Goal: Contribute content

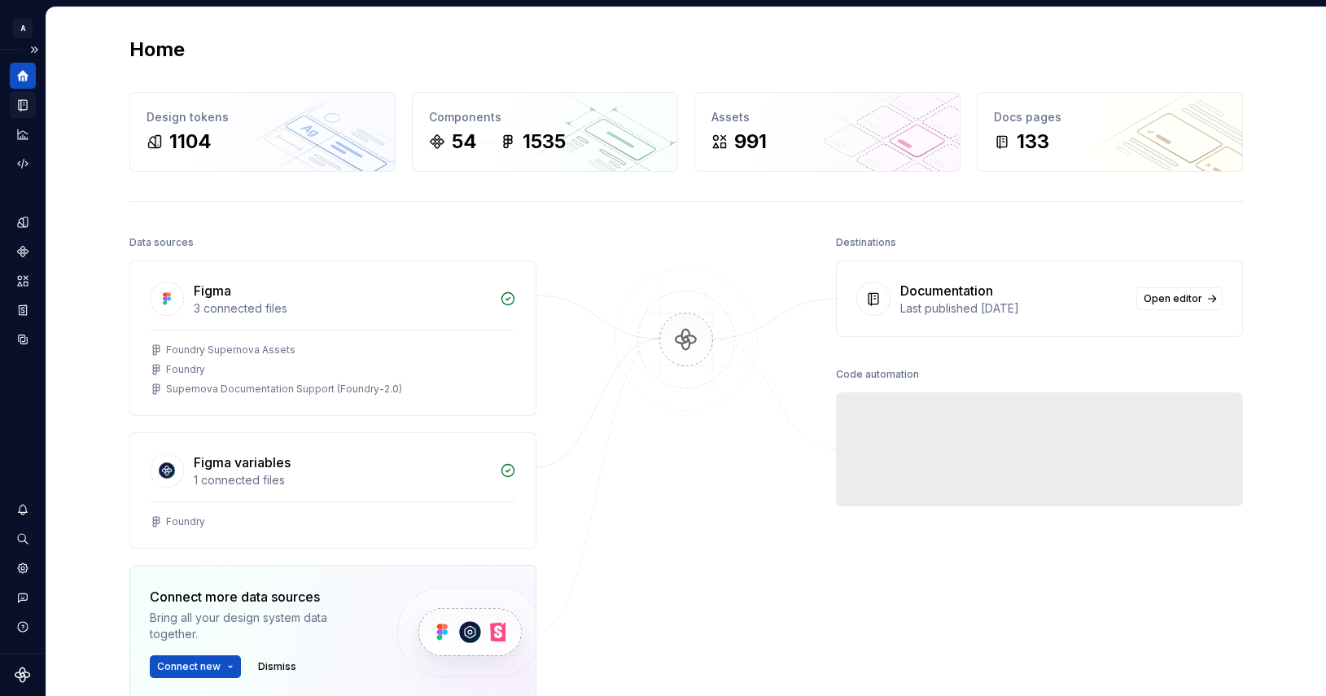
click at [31, 107] on div "Documentation" at bounding box center [23, 105] width 26 height 26
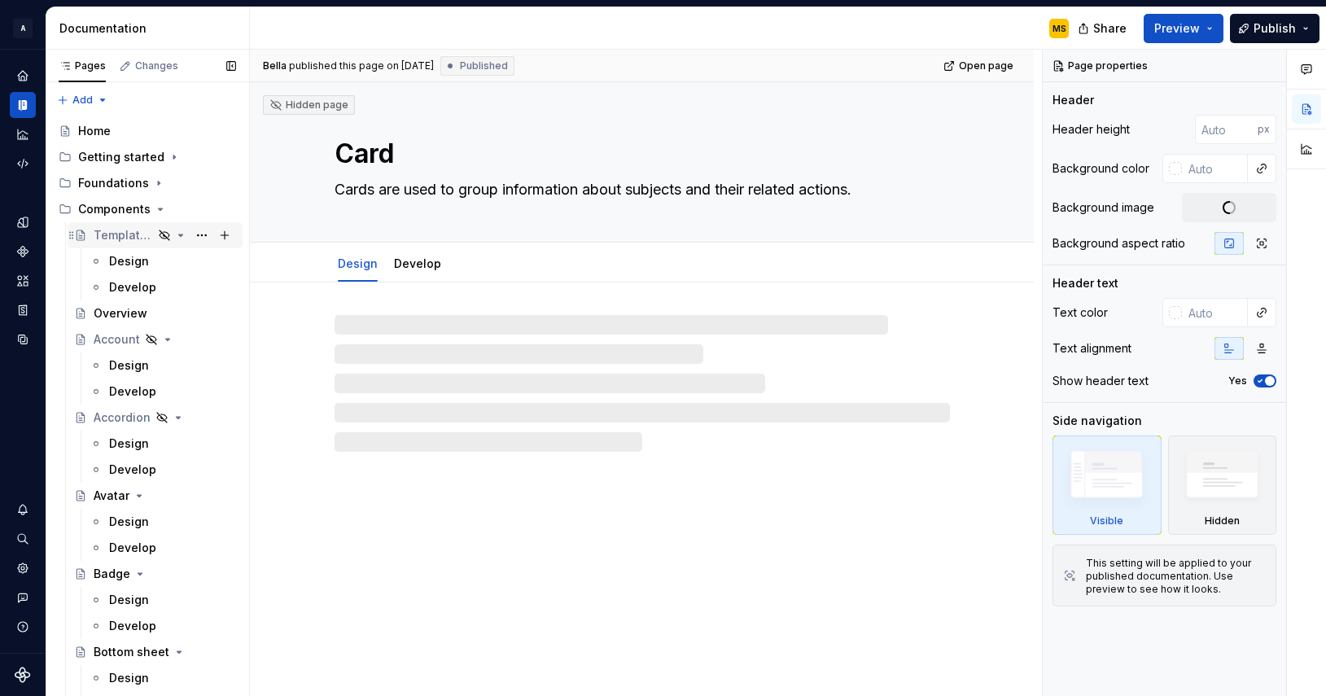
click at [127, 239] on div "Template (duplicate me)" at bounding box center [123, 235] width 59 height 16
click at [130, 258] on div "Design" at bounding box center [129, 261] width 40 height 16
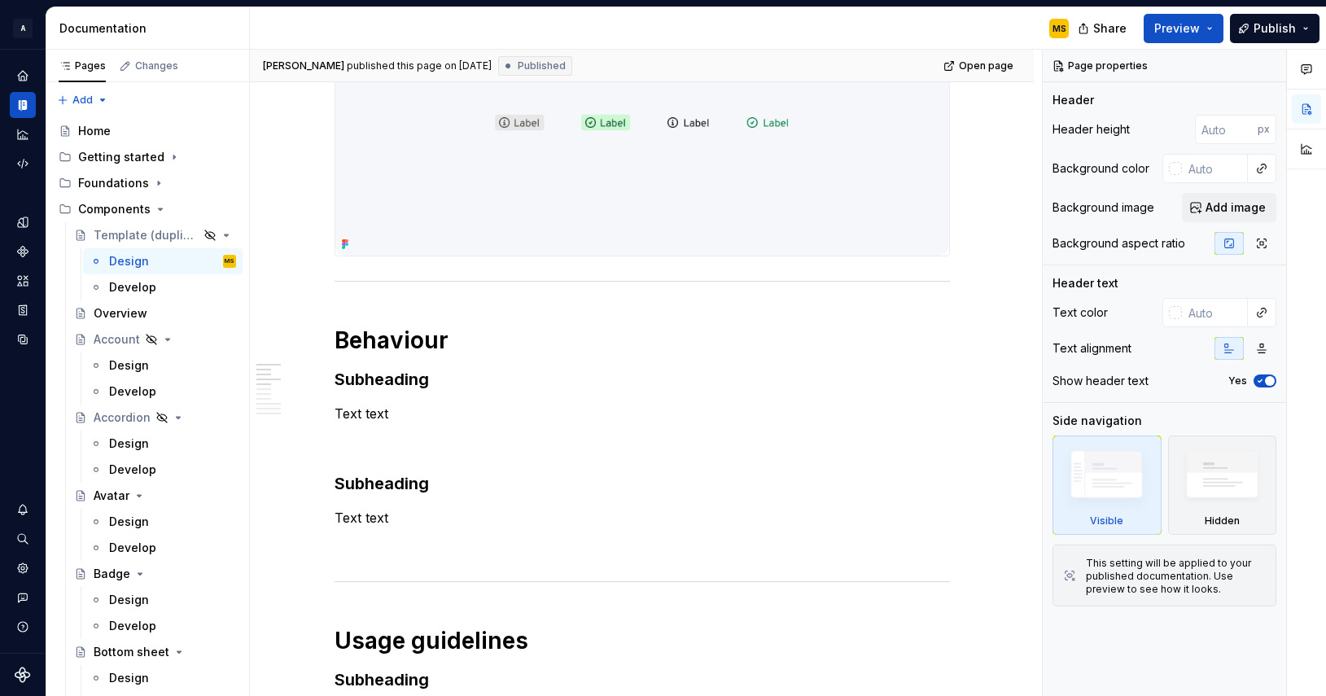
scroll to position [414, 0]
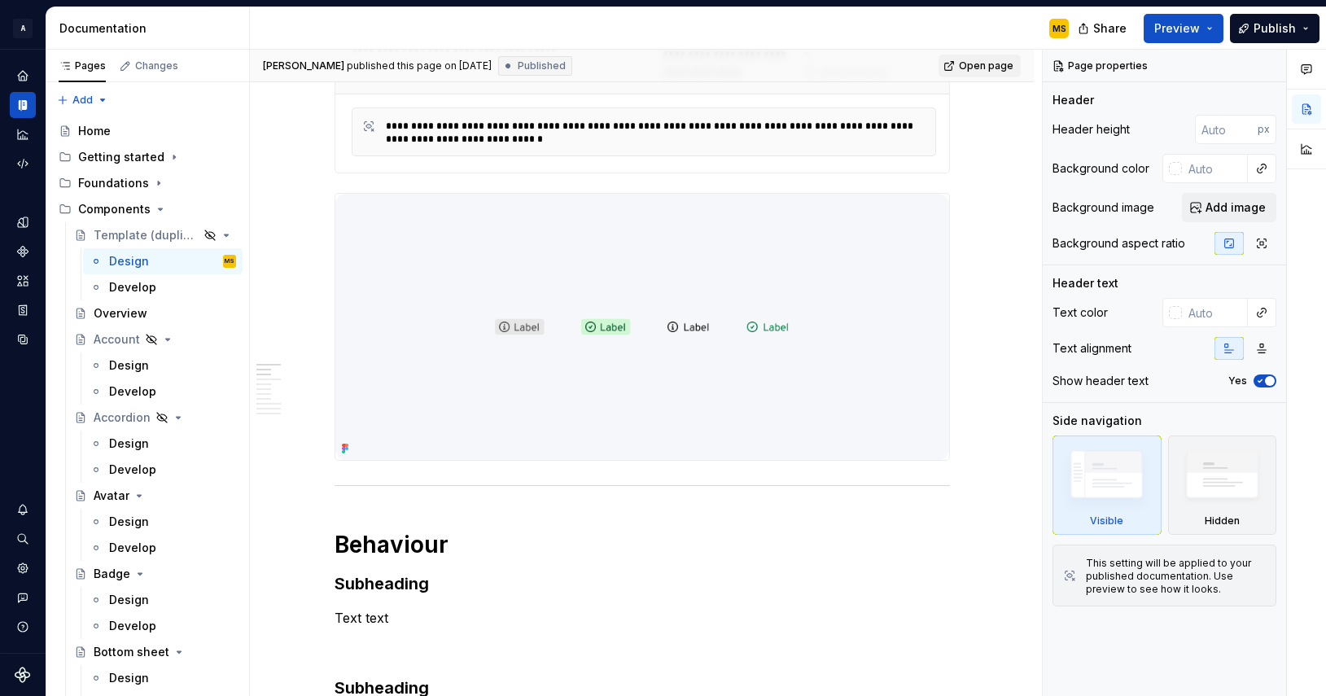
click at [988, 71] on span "Open page" at bounding box center [986, 65] width 55 height 13
type textarea "*"
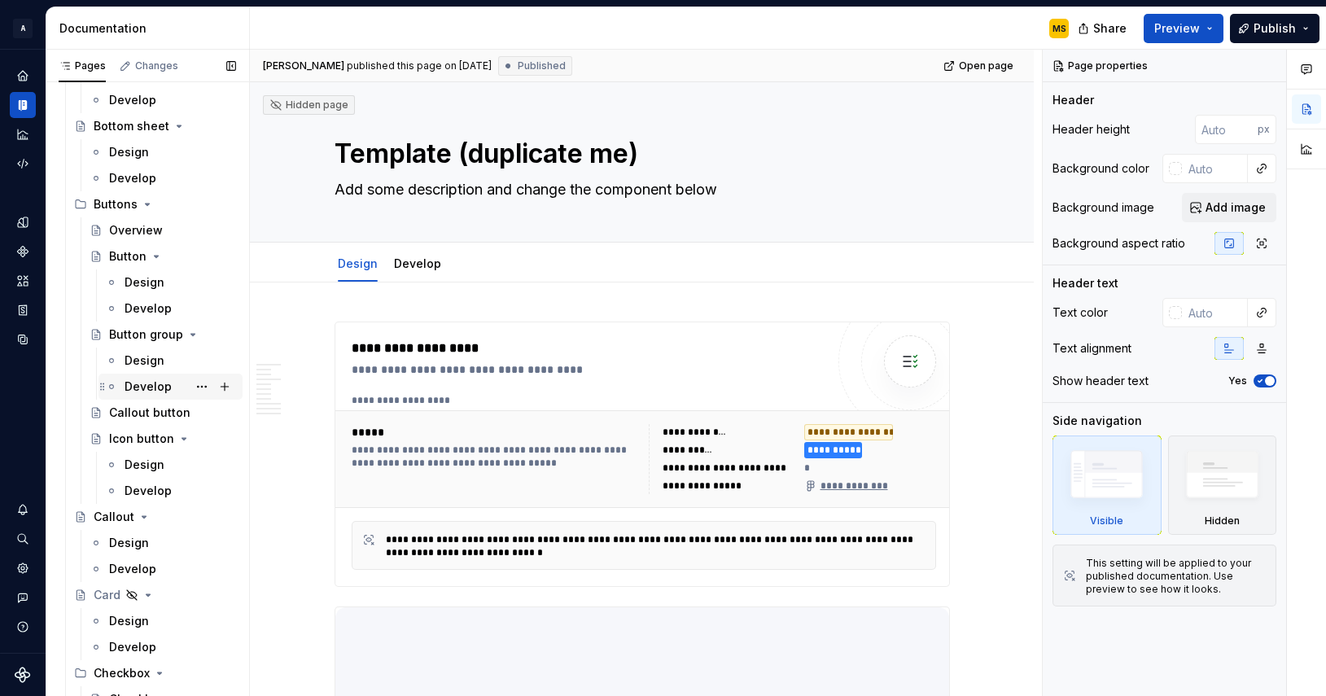
scroll to position [0, 0]
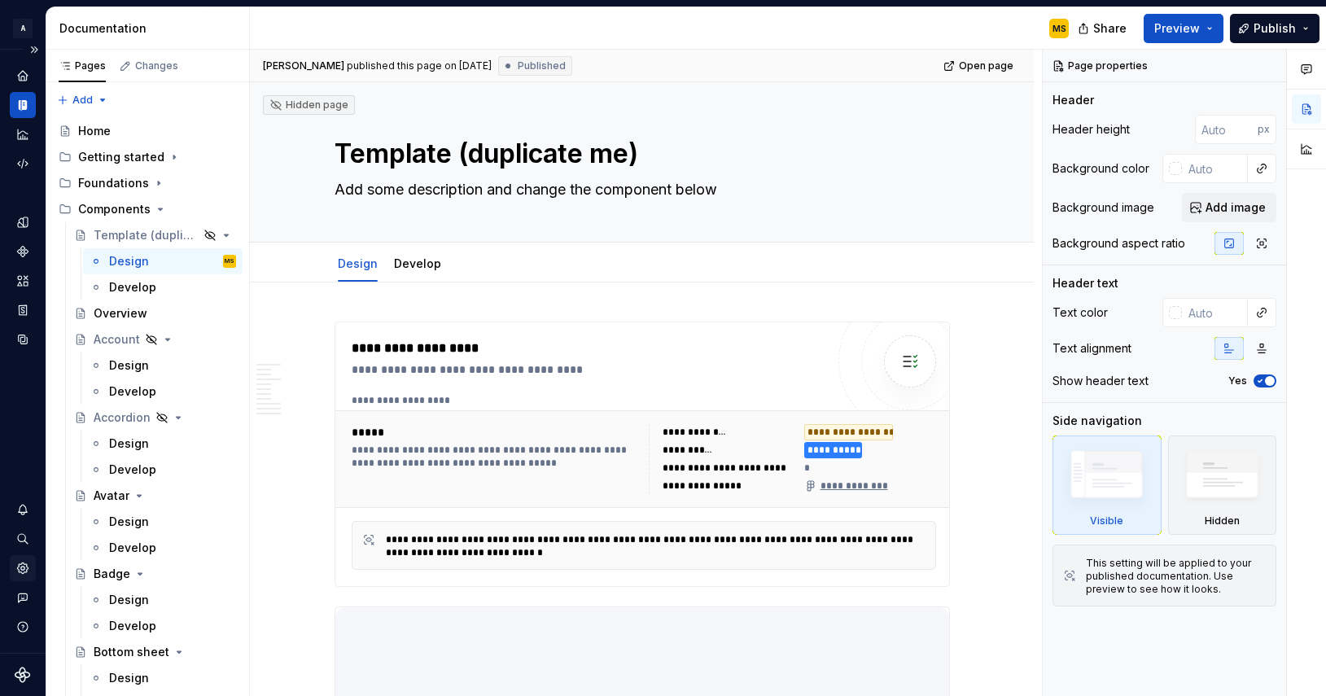
click at [24, 571] on icon "Settings" at bounding box center [22, 568] width 11 height 11
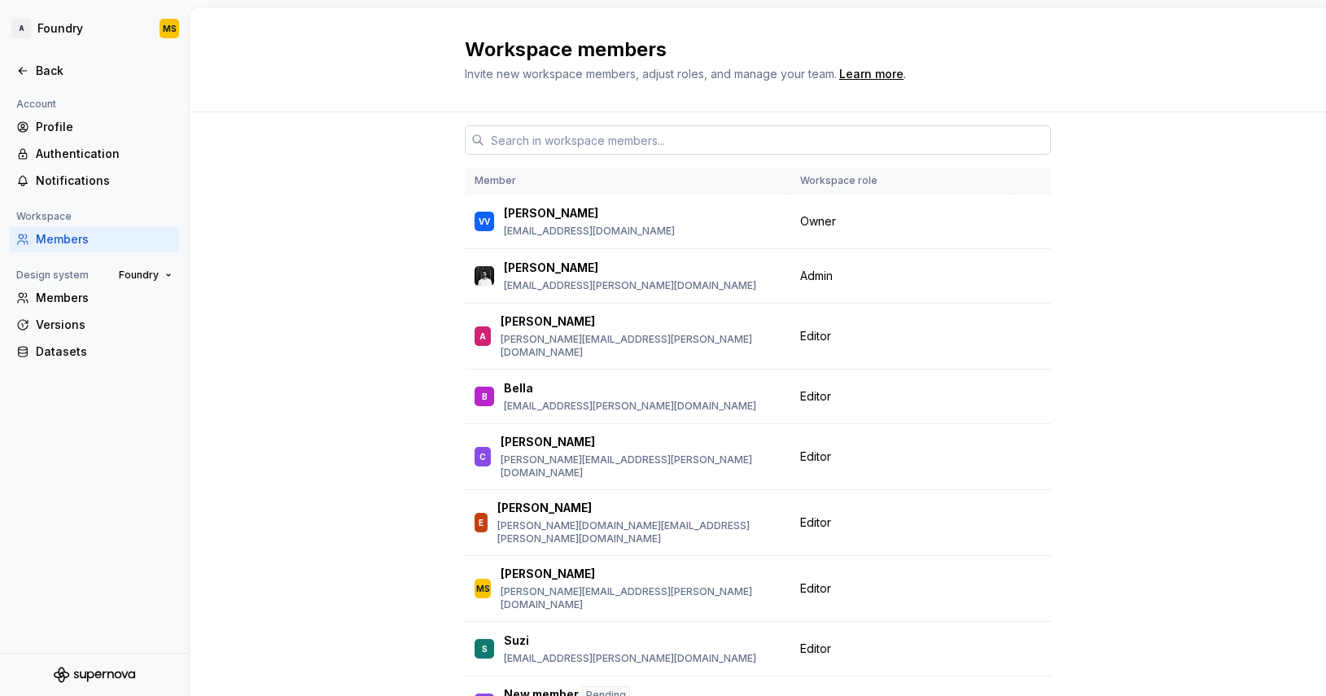
click at [546, 132] on input "text" at bounding box center [767, 139] width 567 height 29
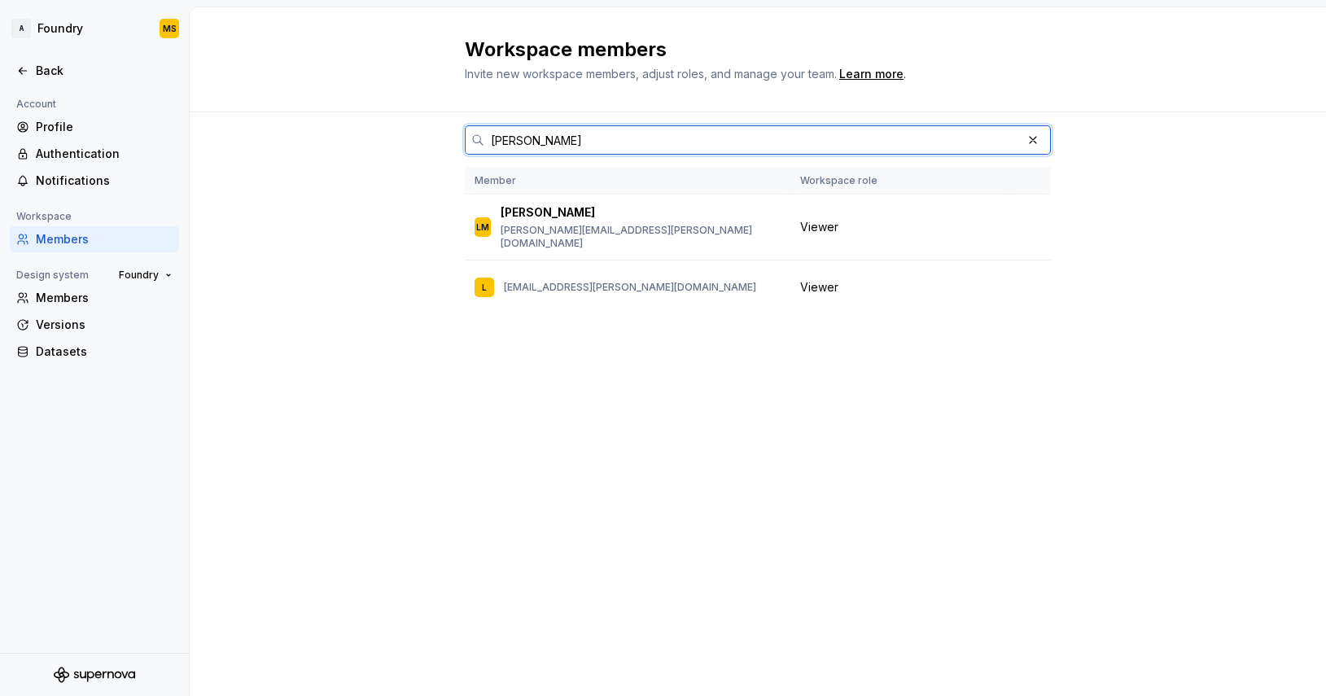
type input "[PERSON_NAME]"
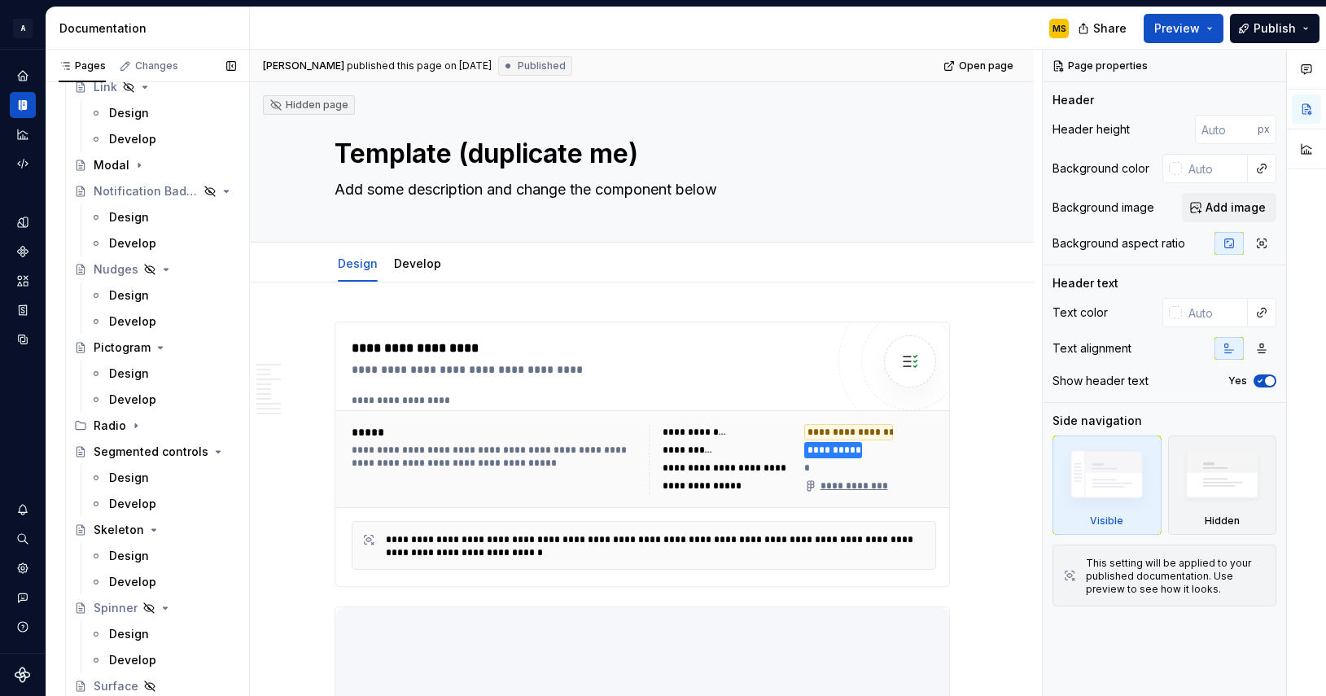
scroll to position [2062, 0]
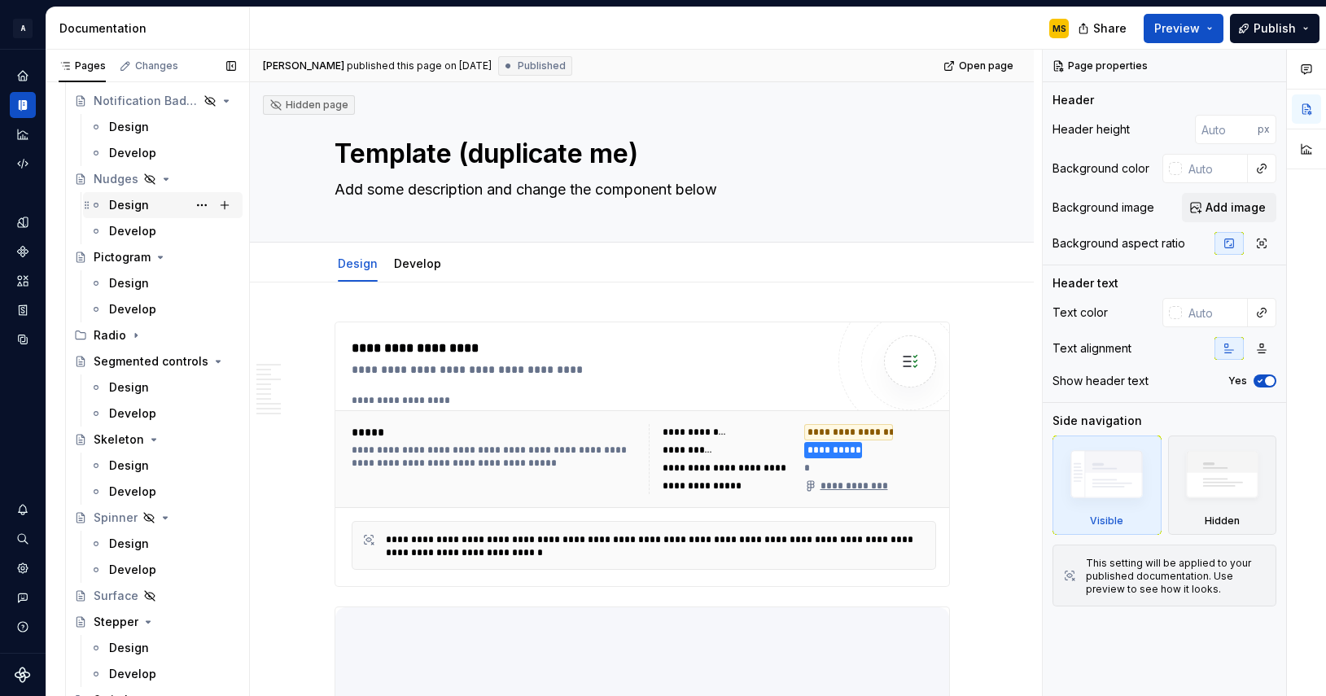
click at [151, 215] on div "Design" at bounding box center [172, 205] width 127 height 23
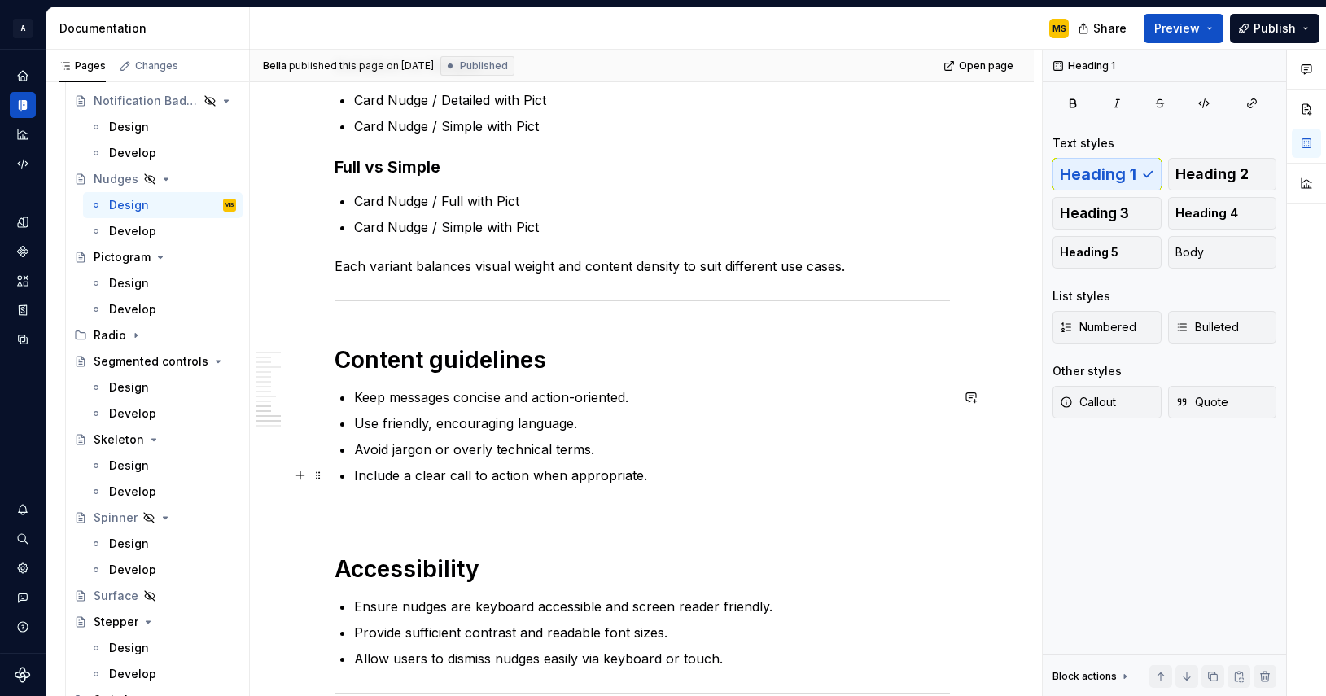
scroll to position [2358, 0]
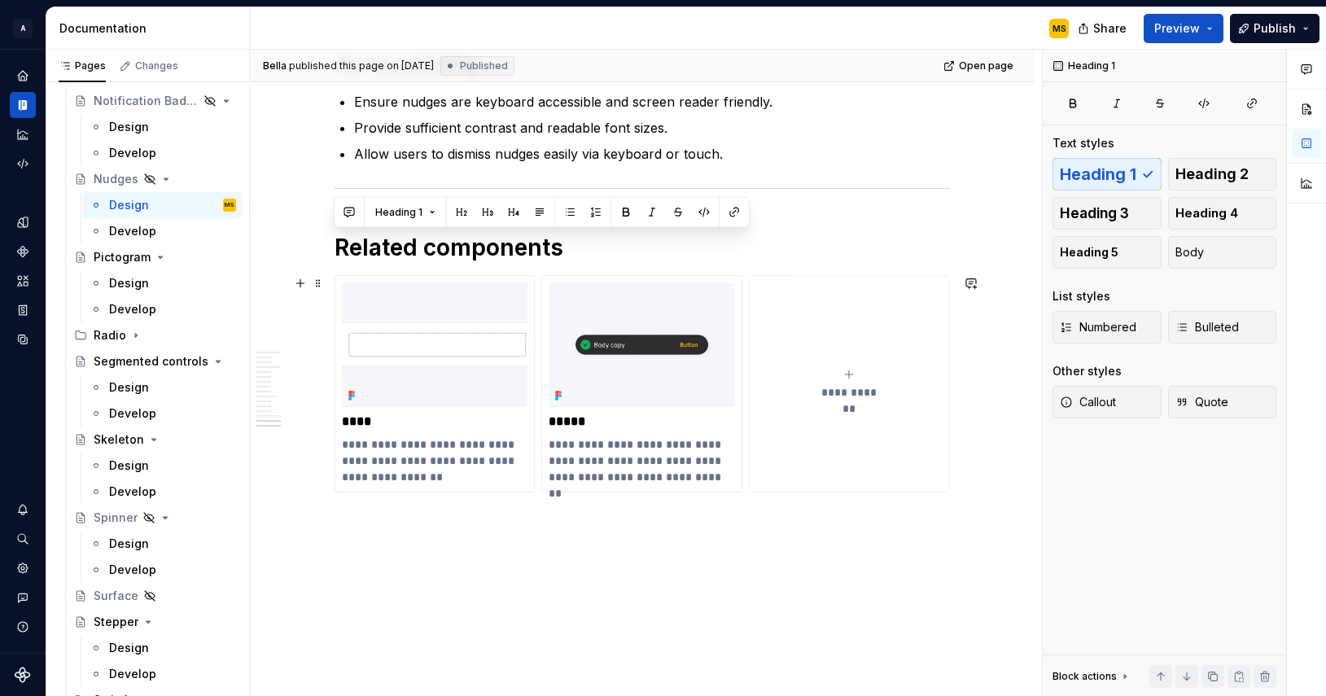
scroll to position [2852, 0]
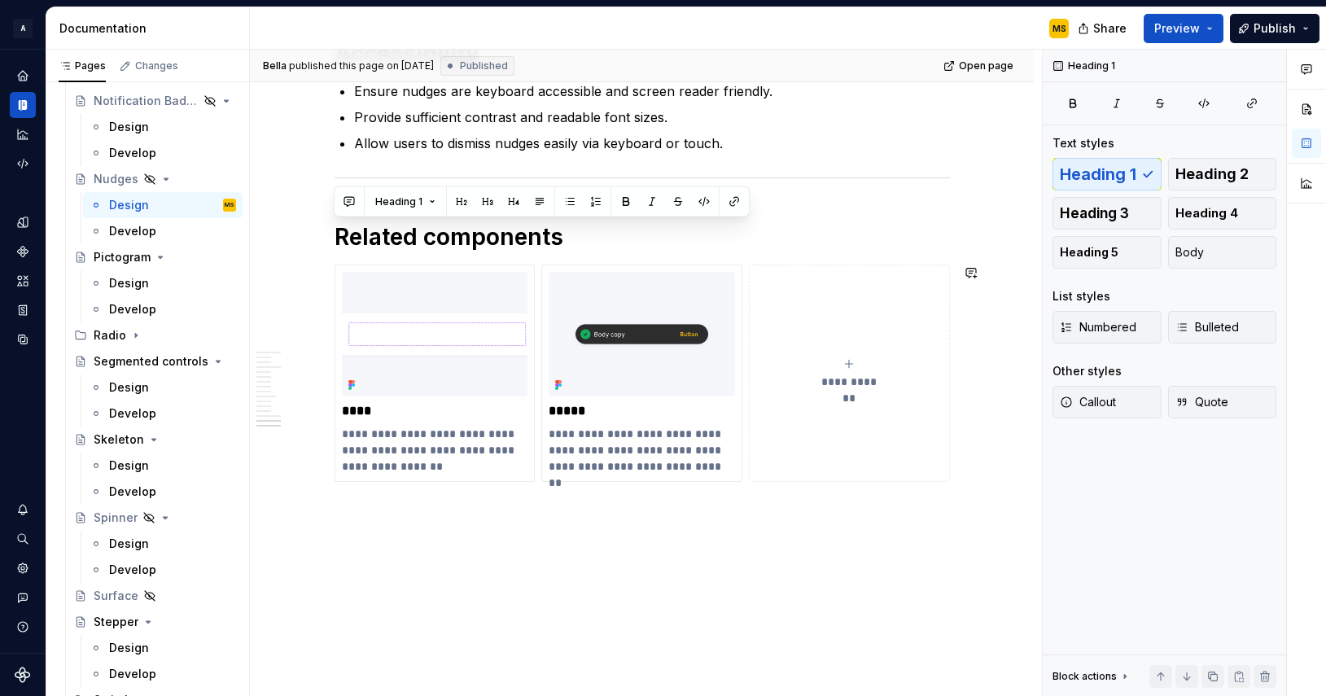
click at [772, 537] on div "**********" at bounding box center [646, 373] width 792 height 647
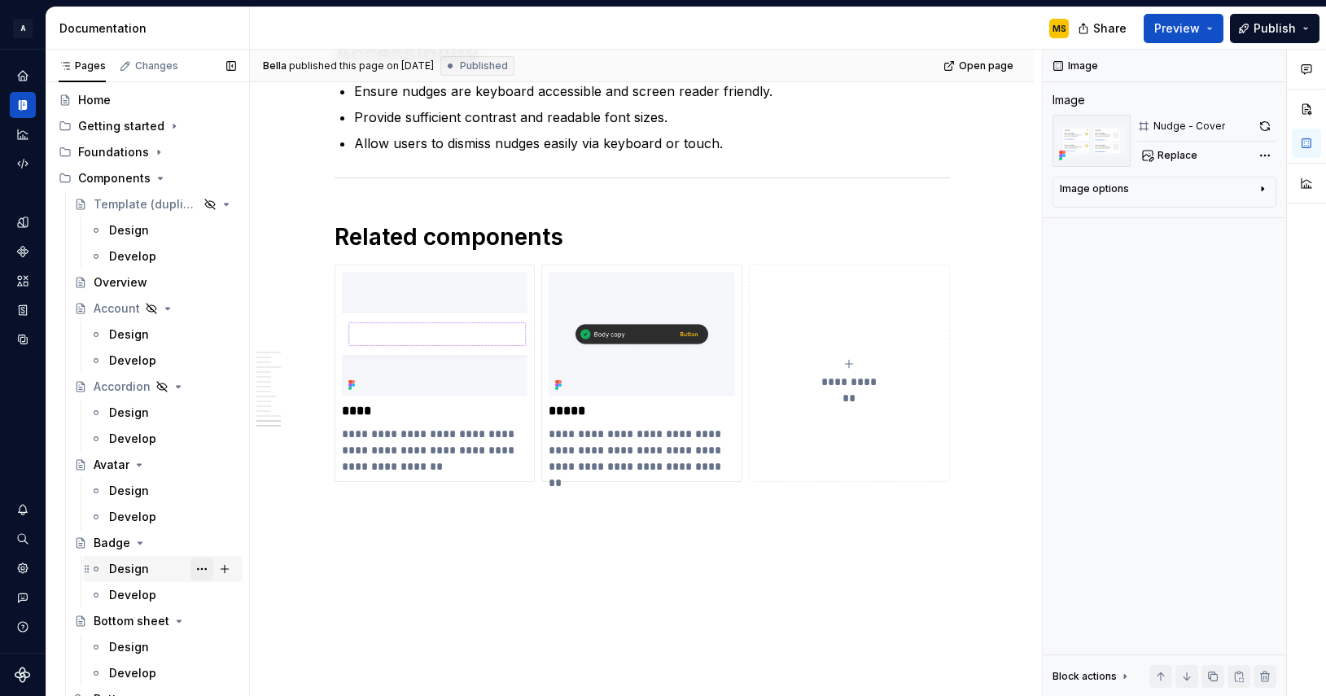
scroll to position [0, 0]
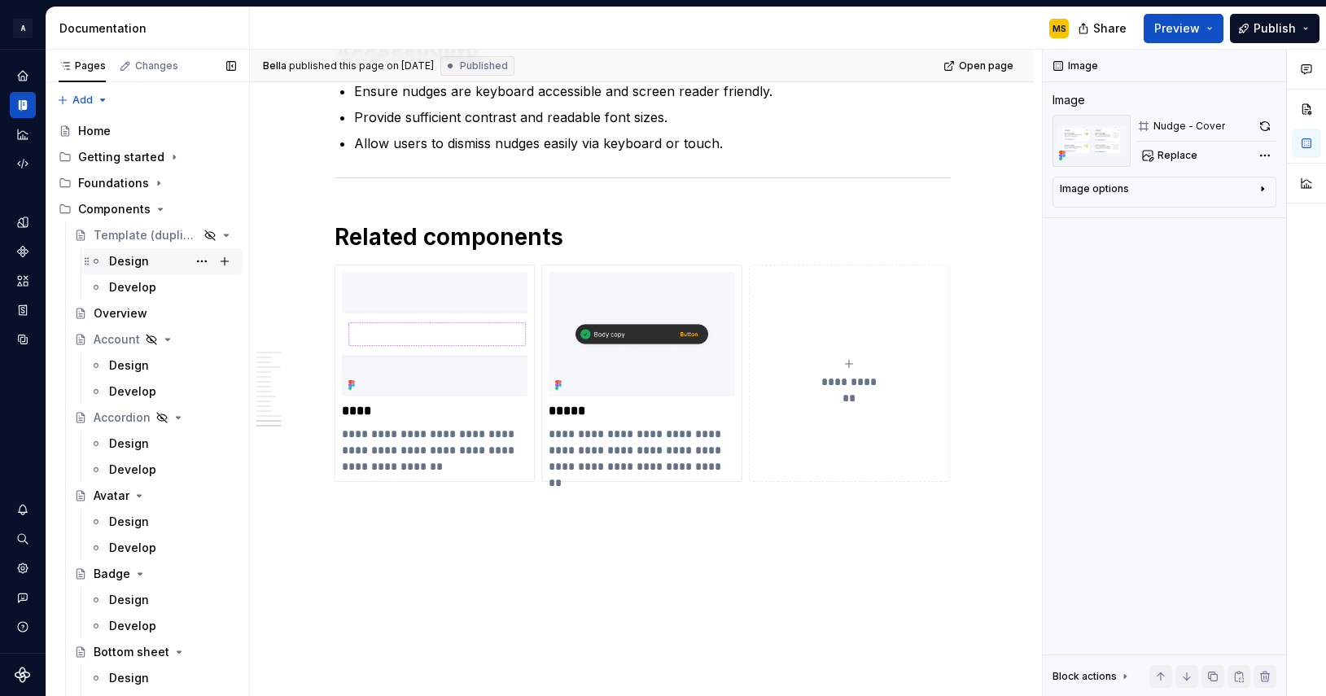
click at [138, 256] on div "Design" at bounding box center [129, 261] width 40 height 16
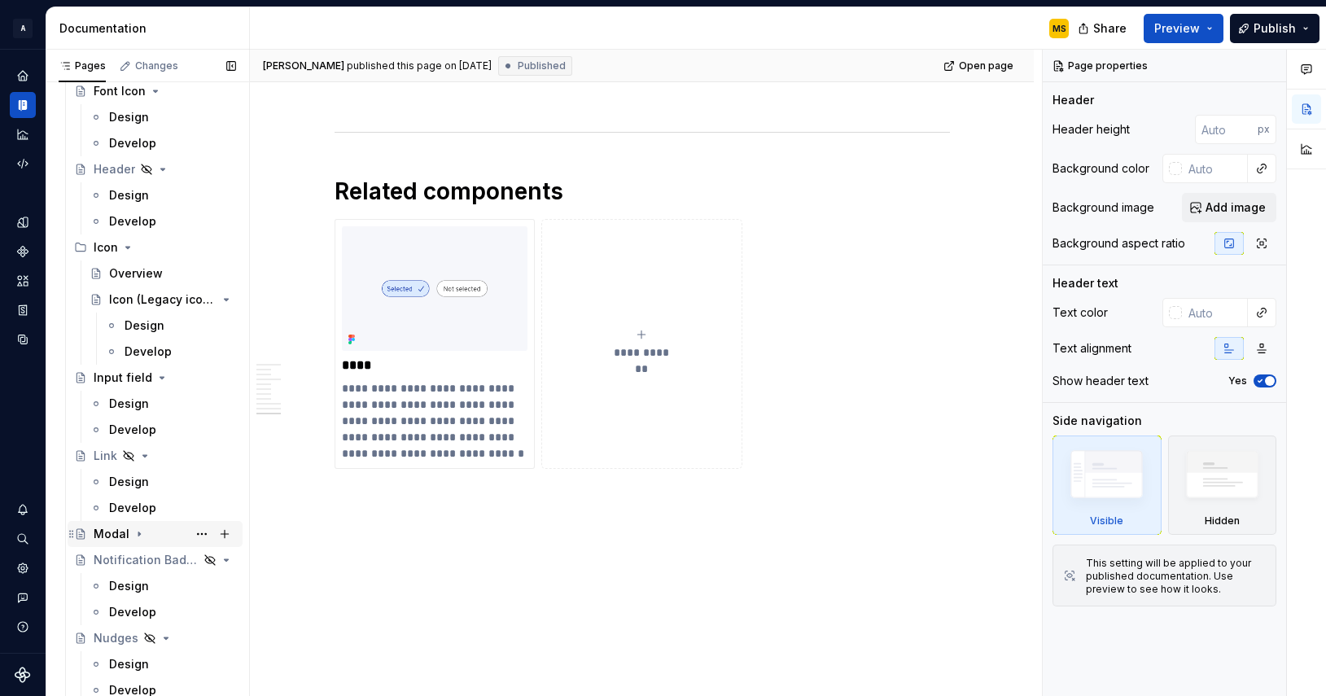
scroll to position [1513, 0]
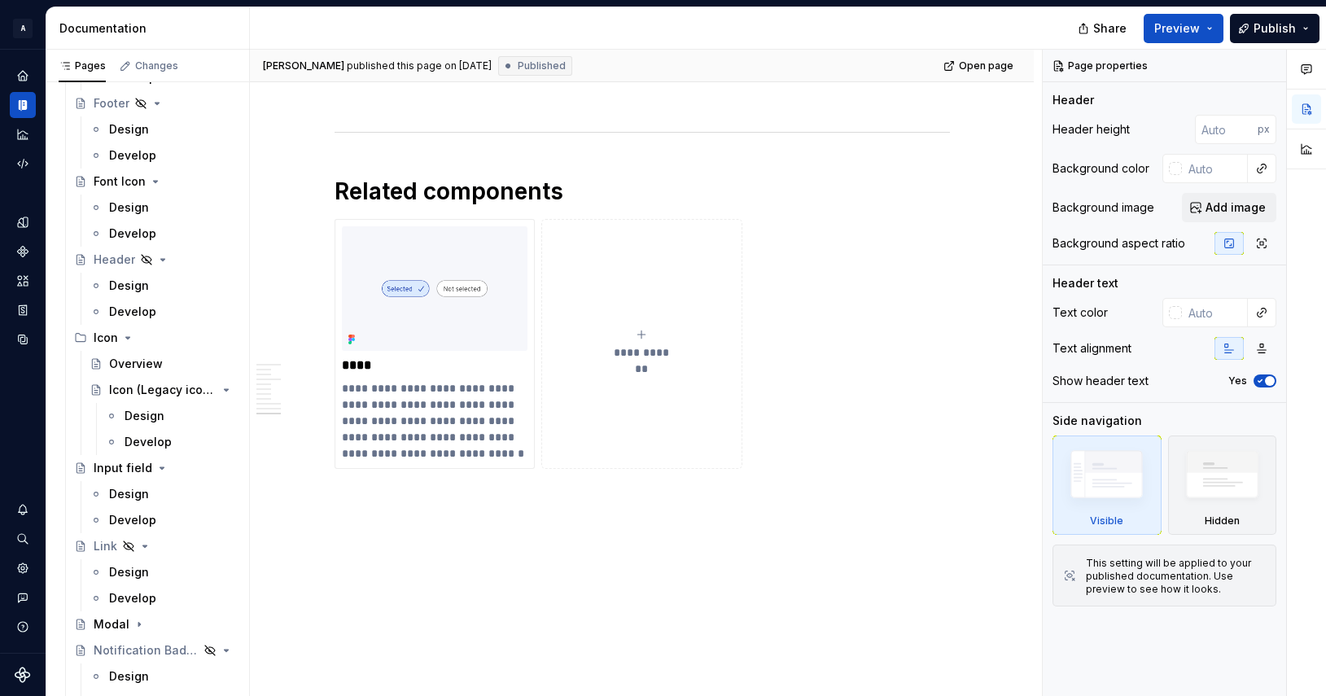
type textarea "*"
